Goal: Task Accomplishment & Management: Manage account settings

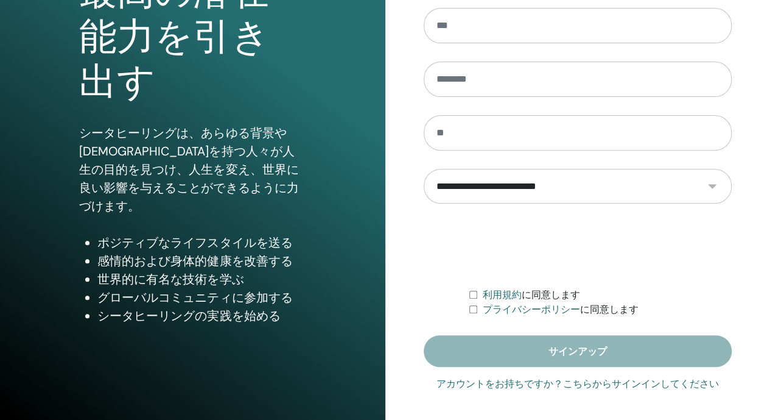
scroll to position [164, 0]
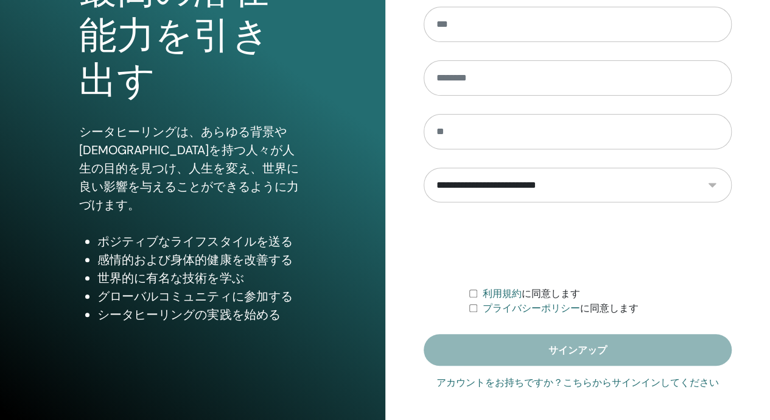
click at [580, 384] on font "アカウントをお持ちですか？こちらからサインインしてください" at bounding box center [578, 382] width 283 height 12
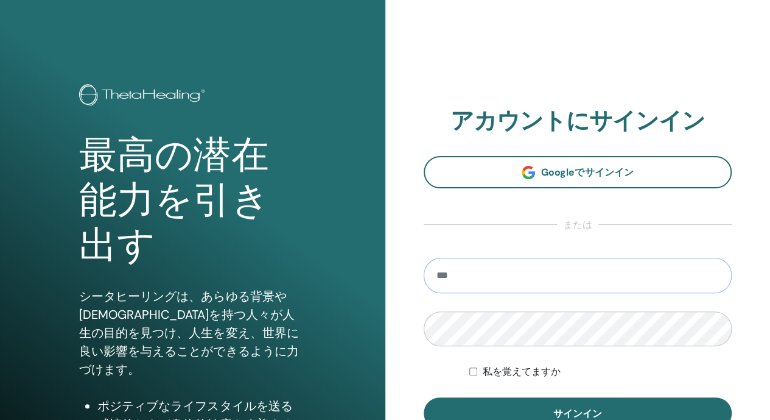
click at [525, 271] on input "email" at bounding box center [578, 275] width 309 height 35
click at [497, 281] on input "email" at bounding box center [578, 275] width 309 height 35
type input "**********"
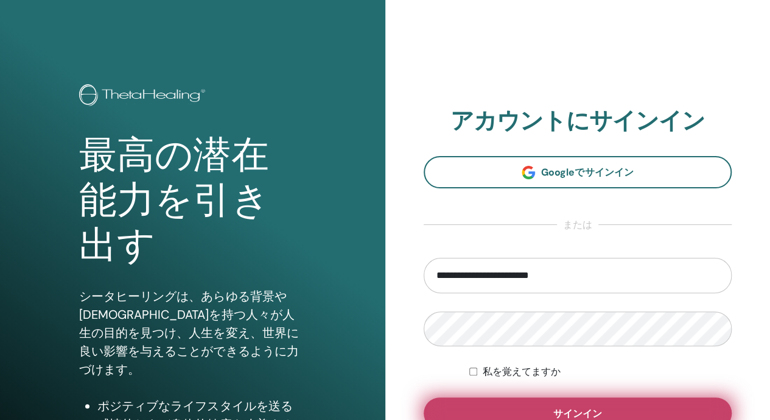
click at [499, 400] on button "サインイン" at bounding box center [578, 413] width 309 height 32
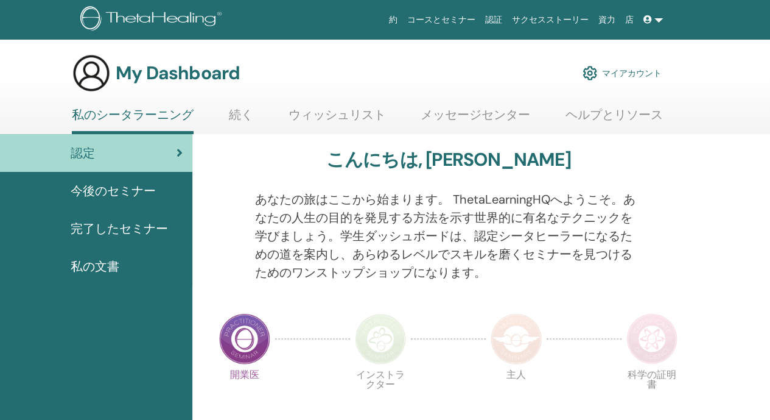
click at [676, 124] on div "私のシータラーニング 続く ウィッシュリスト [GEOGRAPHIC_DATA] ヘルプとリソース" at bounding box center [368, 120] width 650 height 27
drag, startPoint x: 768, startPoint y: 96, endPoint x: 773, endPoint y: 107, distance: 11.4
click at [770, 107] on html "約 コースとセミナー 認証 サクセスストーリー 資力 店 MT [PERSON_NAME] 私のシータラーニング 私のシータヒーリング 私のセミナー ウィッシ…" at bounding box center [385, 210] width 770 height 420
